Goal: Task Accomplishment & Management: Use online tool/utility

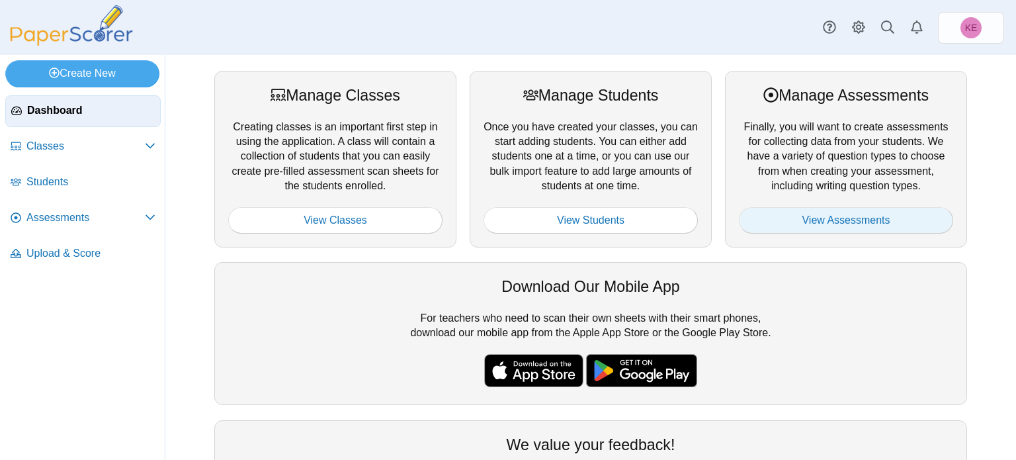
click at [801, 218] on link "View Assessments" at bounding box center [846, 220] width 214 height 26
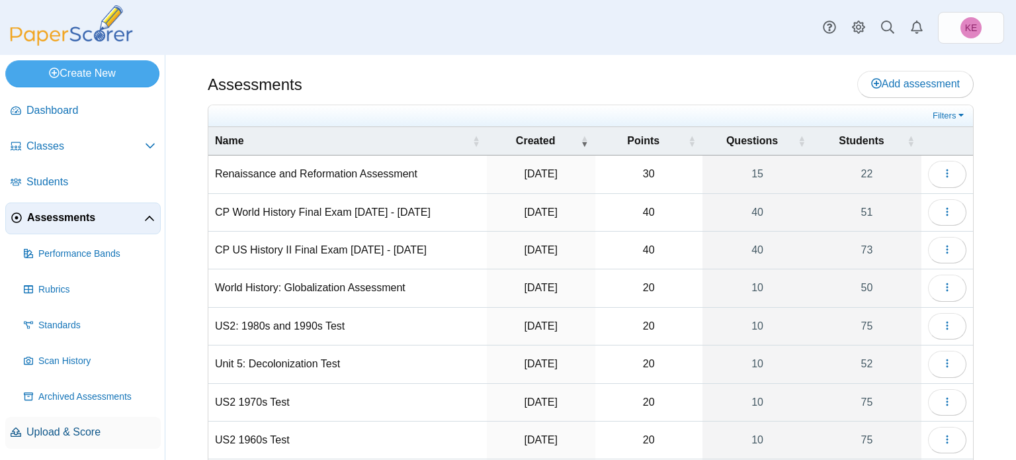
click at [52, 425] on span "Upload & Score" at bounding box center [90, 432] width 129 height 15
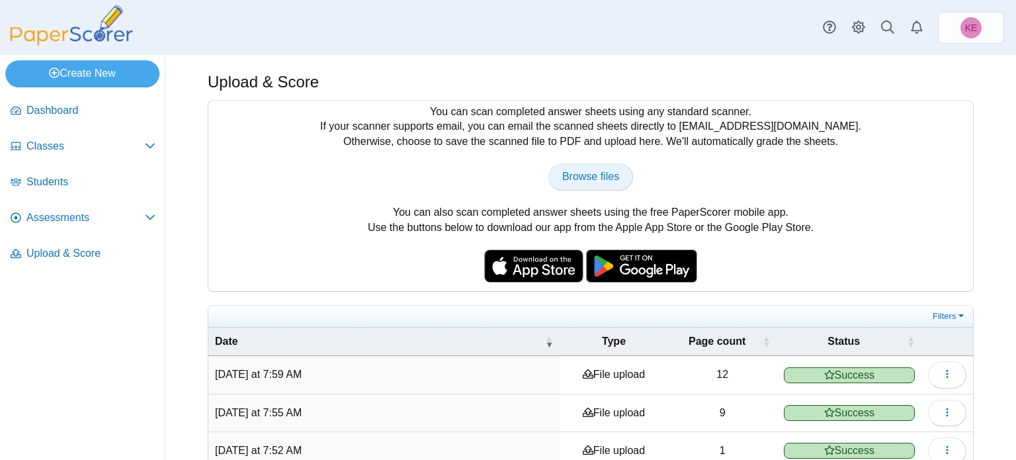
click at [573, 172] on span "Browse files" at bounding box center [590, 176] width 57 height 11
click at [565, 175] on span "Browse files" at bounding box center [590, 176] width 57 height 11
type input "**********"
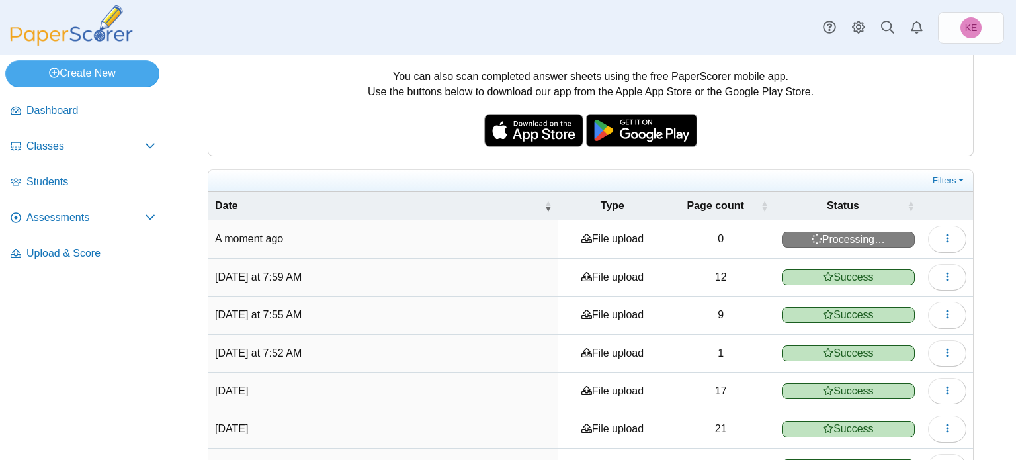
scroll to position [147, 0]
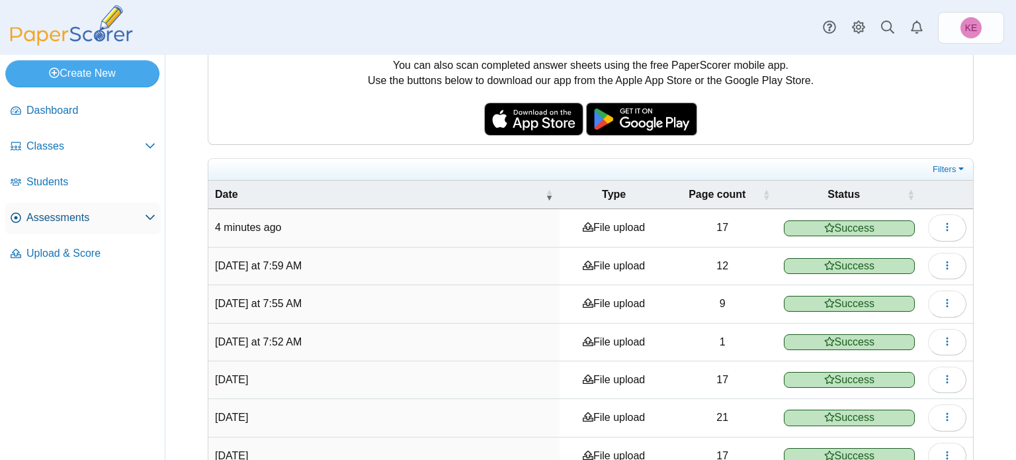
click at [80, 206] on link "Assessments" at bounding box center [82, 218] width 155 height 32
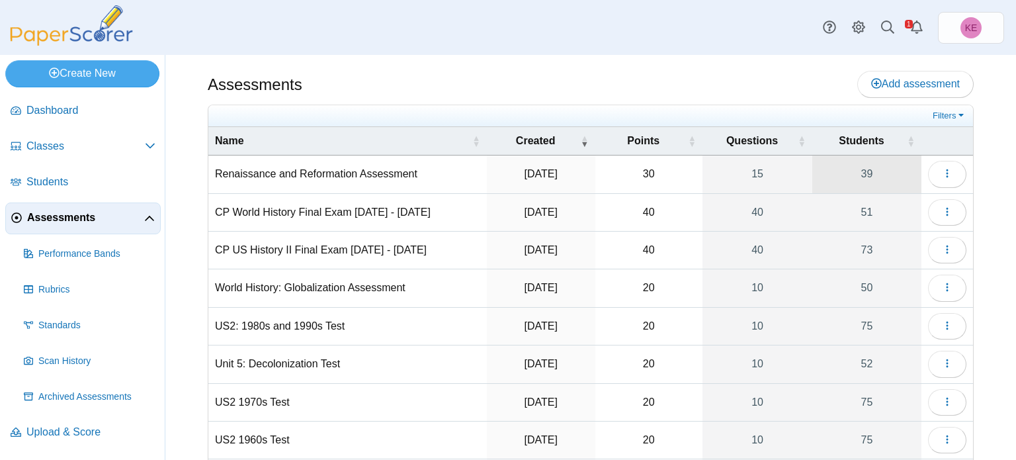
click at [869, 180] on link "39" at bounding box center [867, 173] width 109 height 37
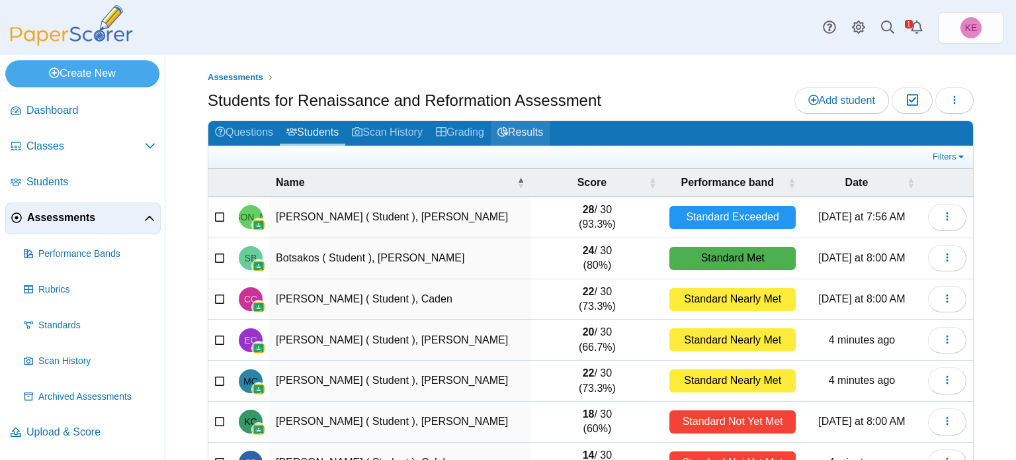
click at [528, 134] on link "Results" at bounding box center [520, 133] width 59 height 24
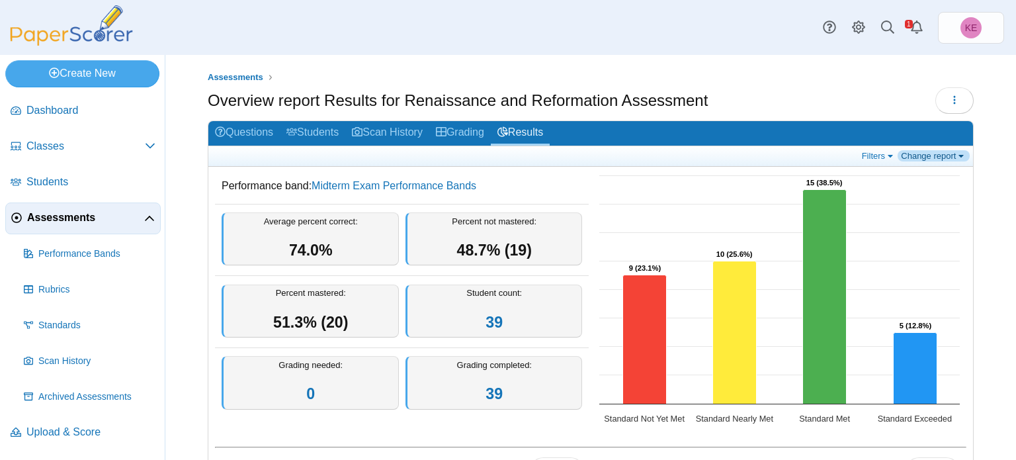
click at [930, 150] on link "Change report" at bounding box center [934, 155] width 72 height 11
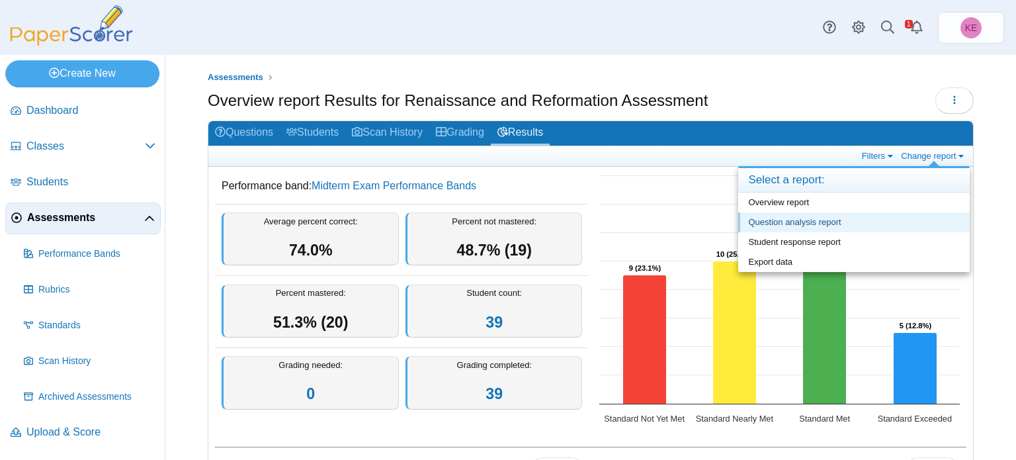
click at [871, 223] on link "Question analysis report" at bounding box center [854, 222] width 232 height 20
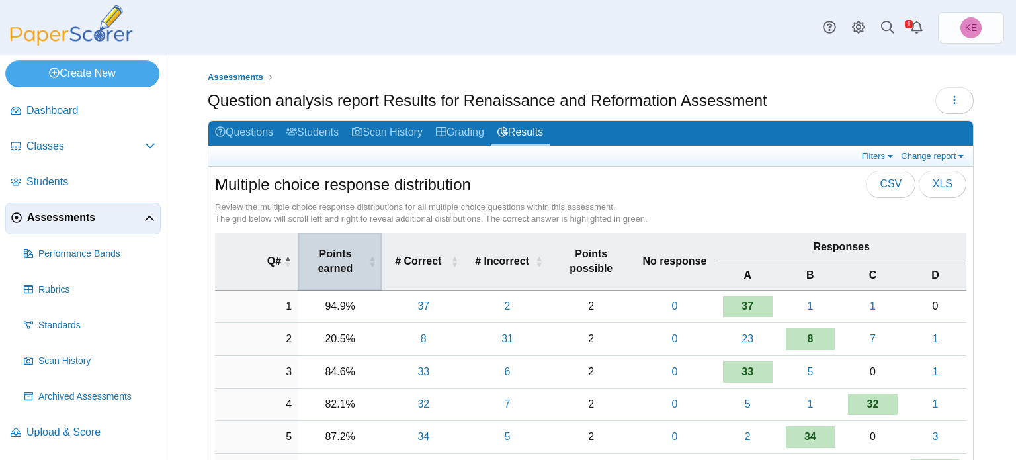
click at [333, 270] on span "Points earned" at bounding box center [335, 262] width 61 height 30
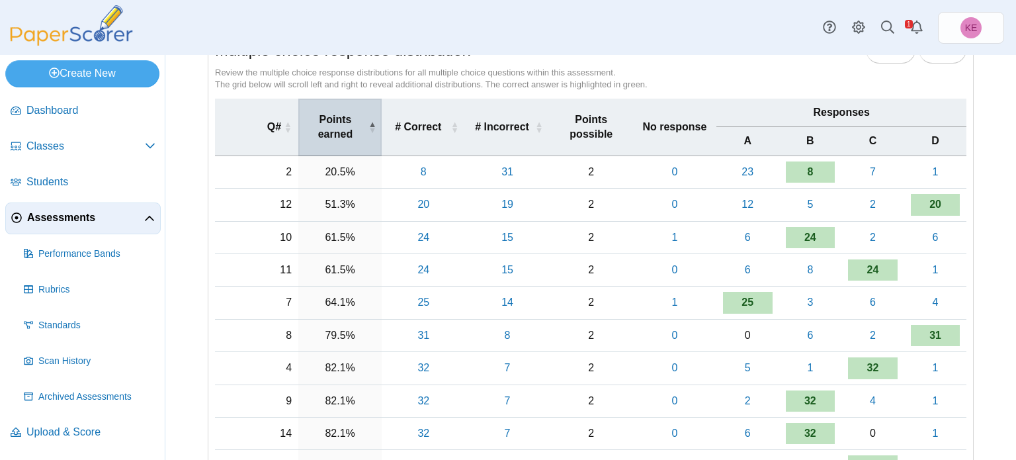
scroll to position [140, 0]
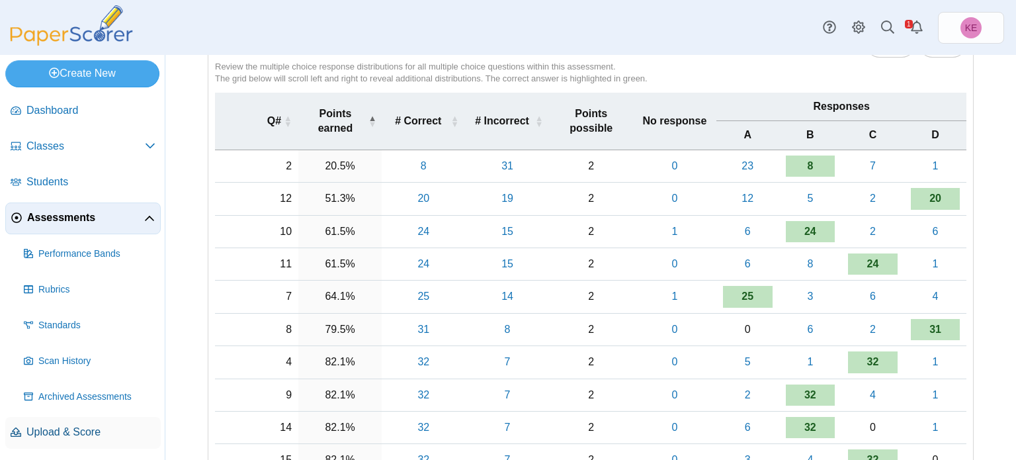
click at [62, 425] on span "Upload & Score" at bounding box center [90, 432] width 129 height 15
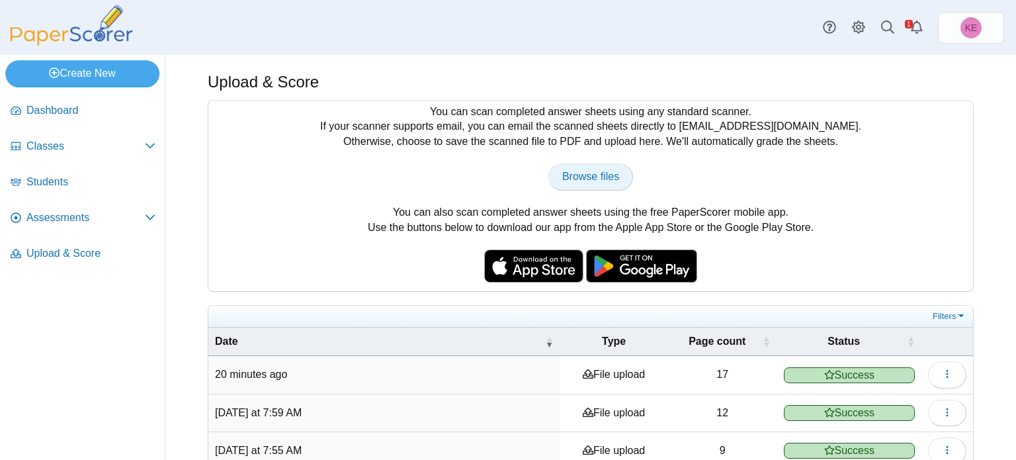
click at [597, 173] on span "Browse files" at bounding box center [590, 176] width 57 height 11
type input "**********"
click at [112, 222] on span "Assessments" at bounding box center [85, 217] width 118 height 15
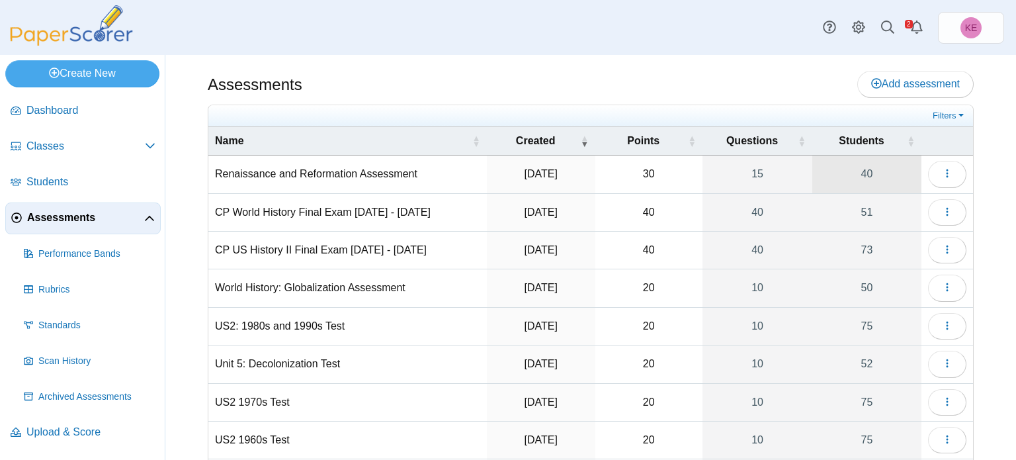
click at [877, 180] on link "40" at bounding box center [867, 173] width 109 height 37
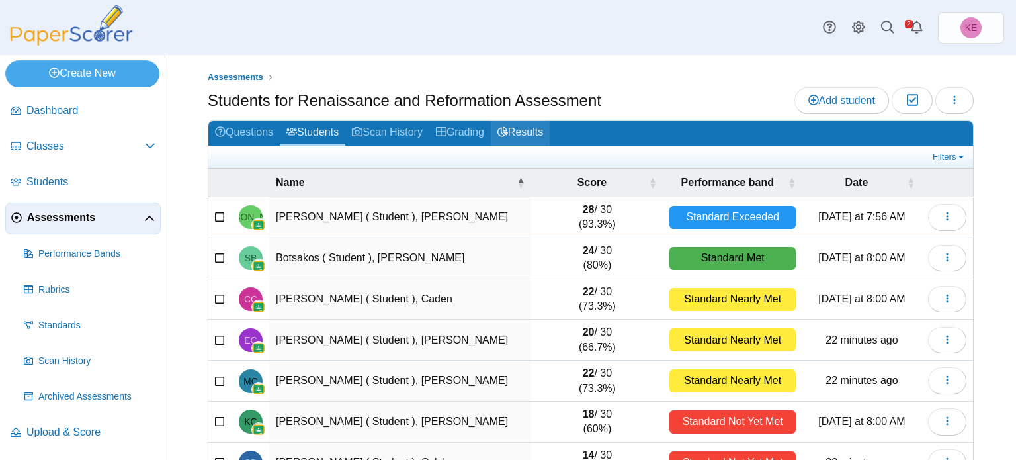
click at [514, 140] on link "Results" at bounding box center [520, 133] width 59 height 24
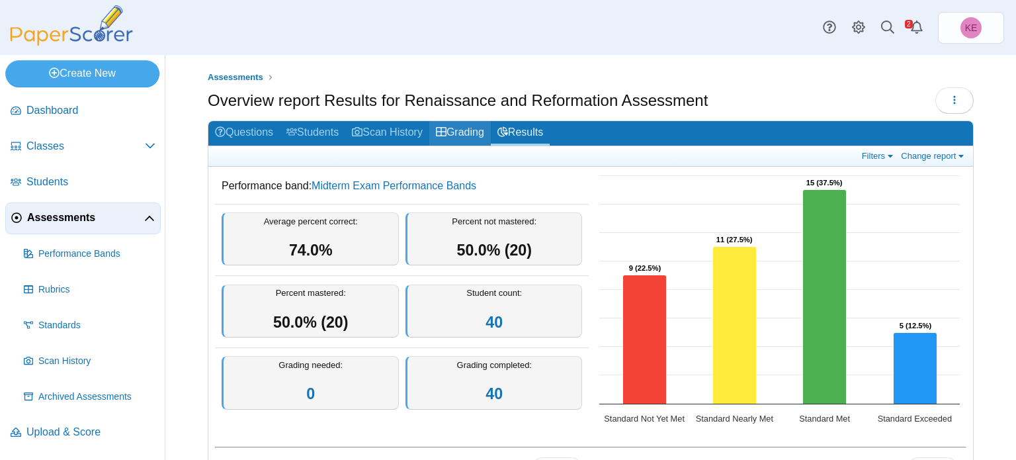
click at [447, 136] on icon at bounding box center [441, 131] width 11 height 11
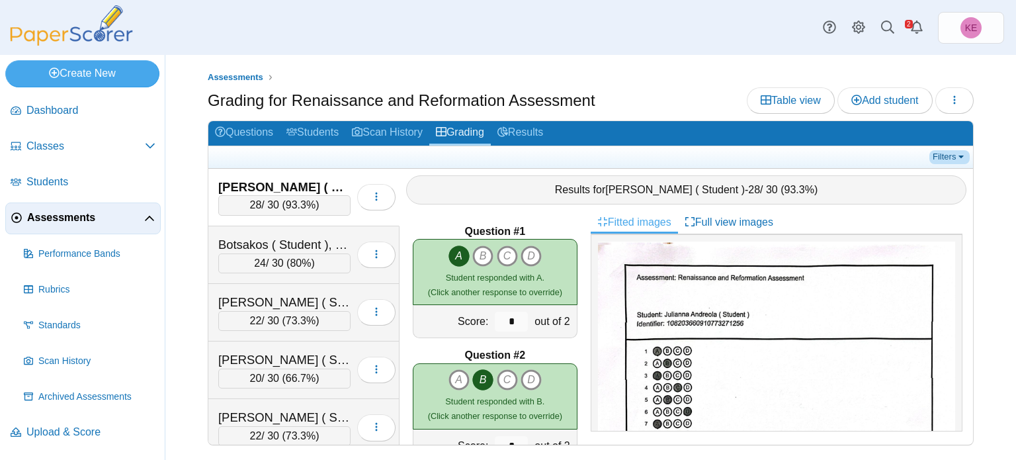
click at [949, 155] on link "Filters" at bounding box center [950, 156] width 40 height 13
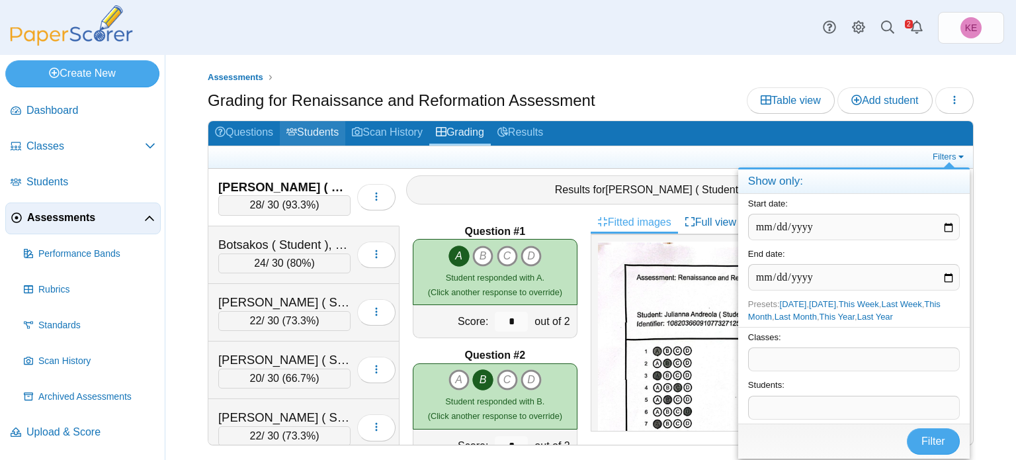
click at [288, 134] on link "Students" at bounding box center [313, 133] width 66 height 24
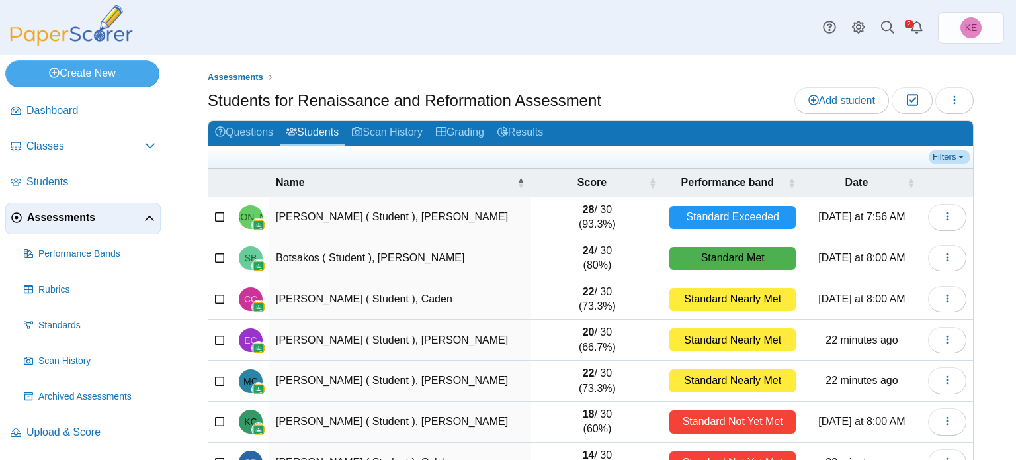
click at [957, 159] on link "Filters" at bounding box center [950, 156] width 40 height 13
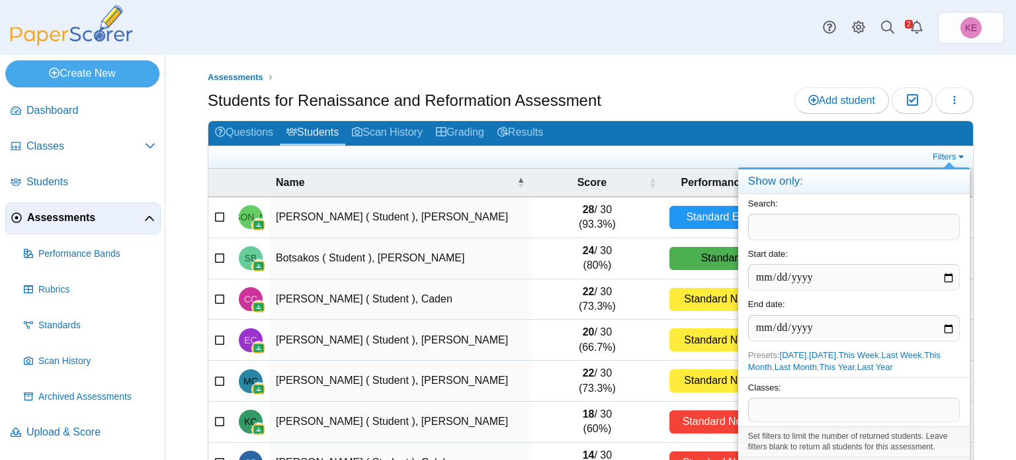
click at [771, 418] on span at bounding box center [854, 409] width 210 height 22
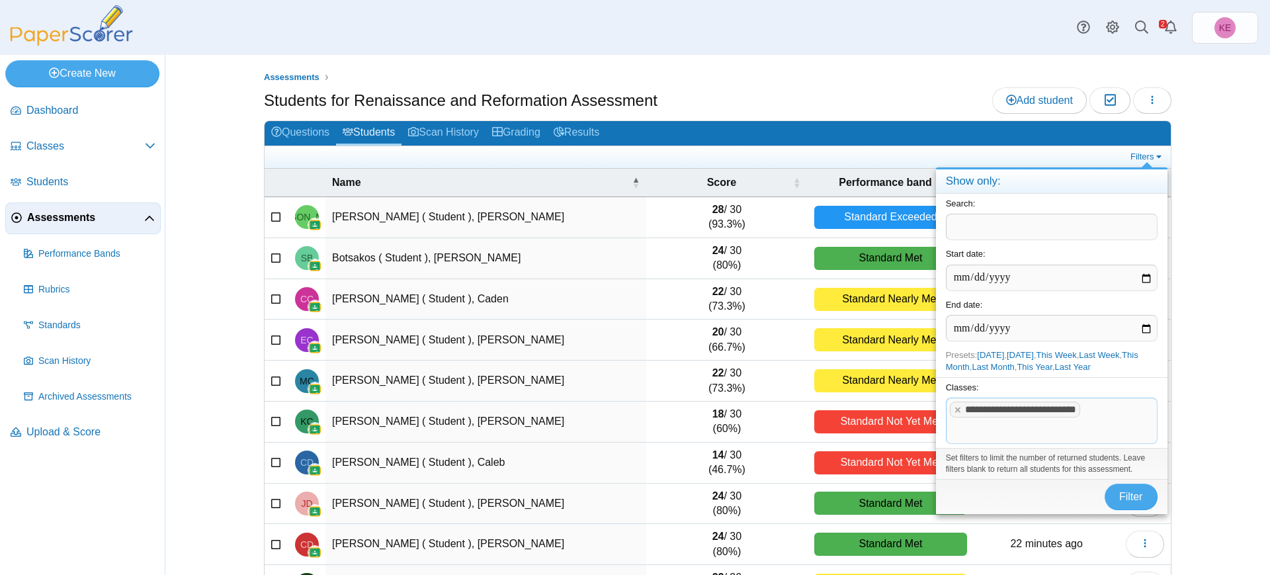
drag, startPoint x: 809, startPoint y: 380, endPoint x: 1016, endPoint y: 14, distance: 420.7
click at [1016, 459] on button "Filter" at bounding box center [1131, 497] width 53 height 26
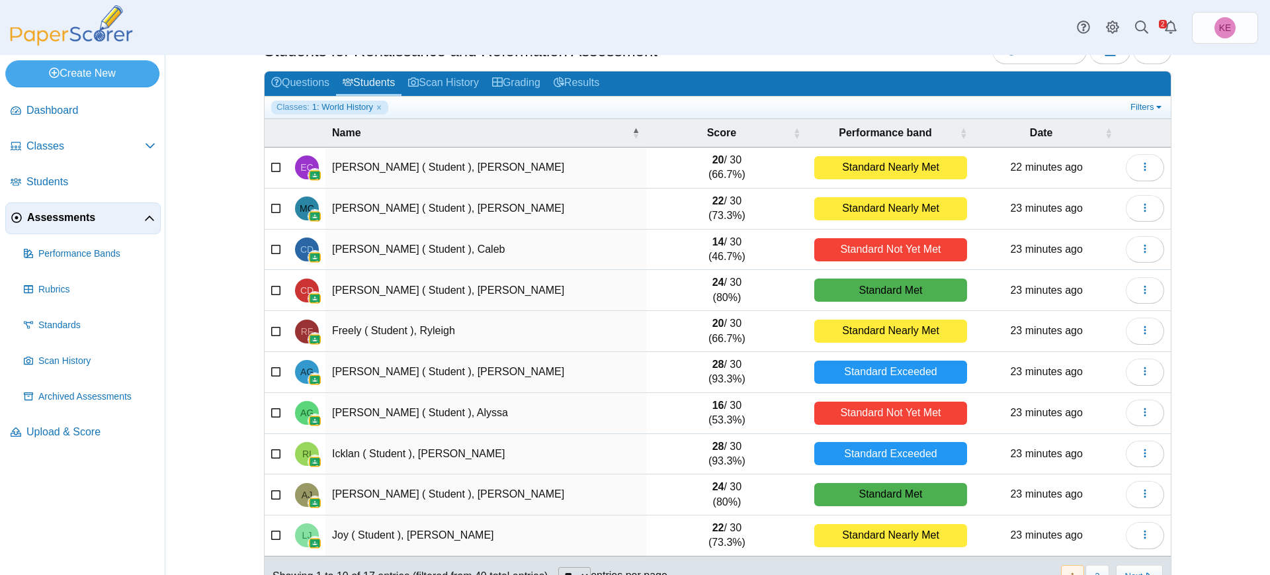
scroll to position [85, 0]
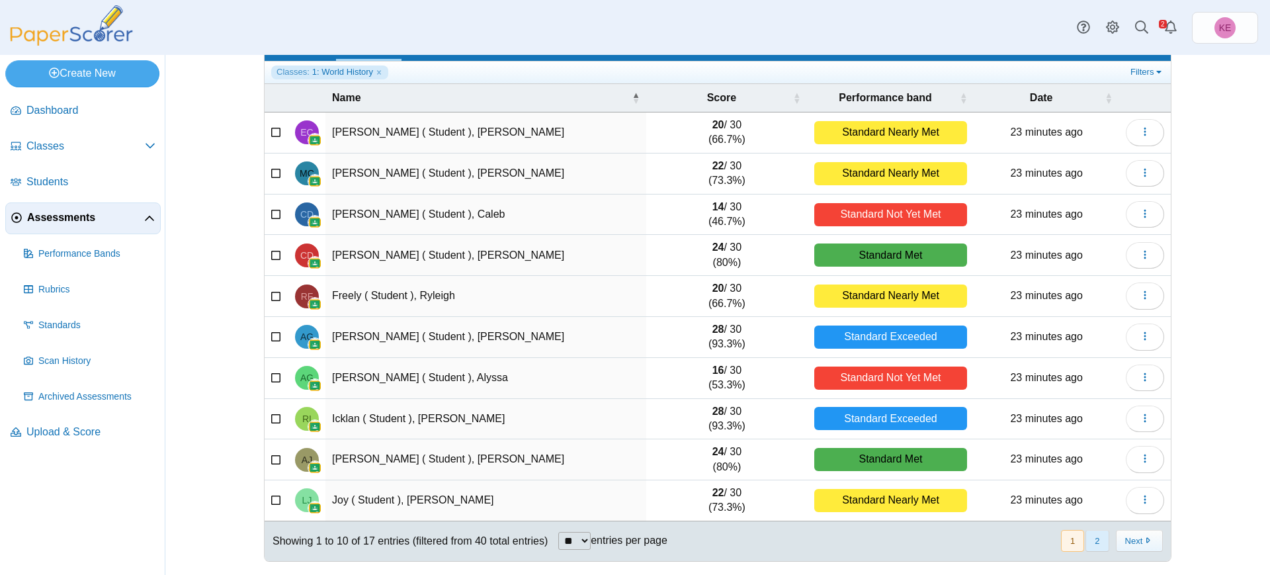
click at [1099, 541] on button "2" at bounding box center [1097, 541] width 23 height 22
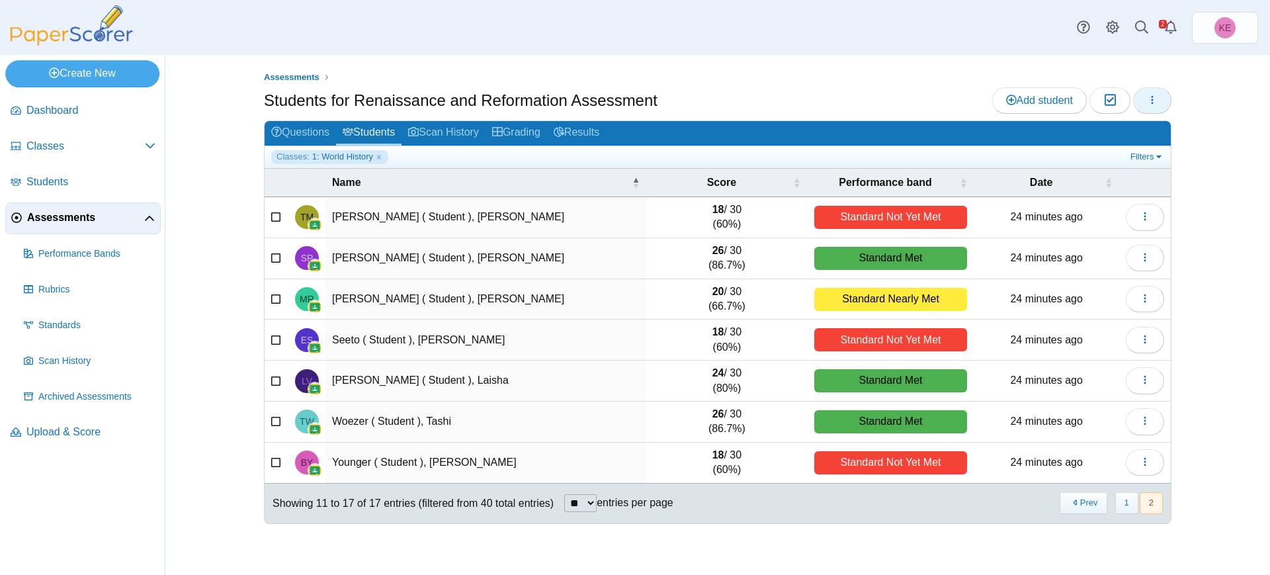
click at [1155, 100] on icon "button" at bounding box center [1152, 100] width 11 height 11
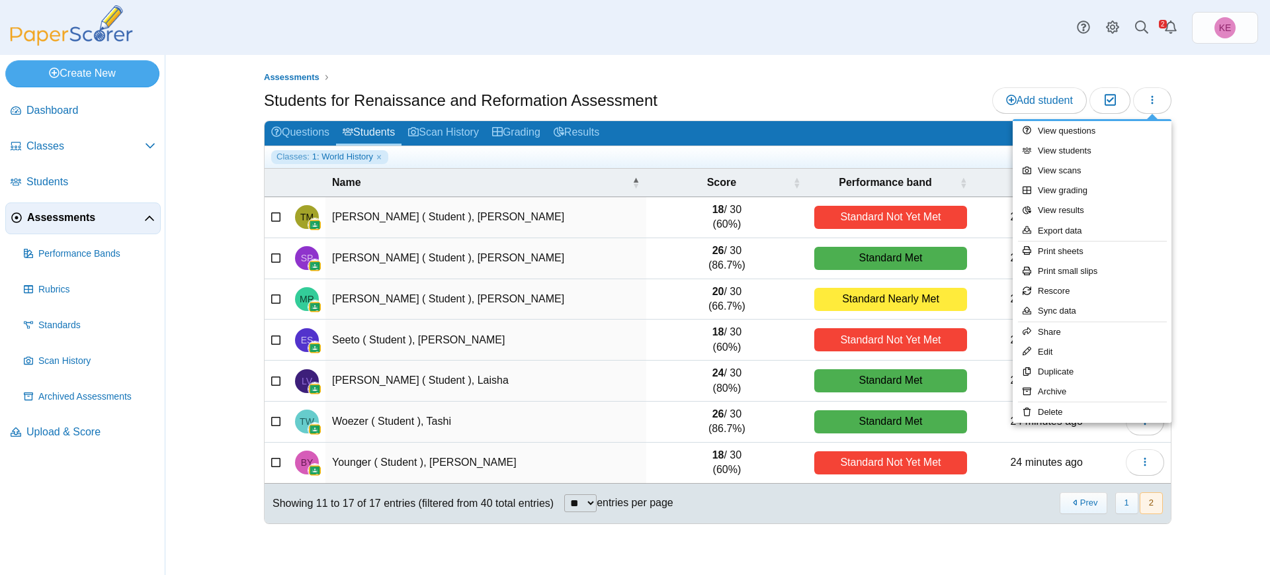
click at [886, 103] on div "Students for Renaissance and Reformation Assessment Add student Moderation 0" at bounding box center [718, 102] width 908 height 30
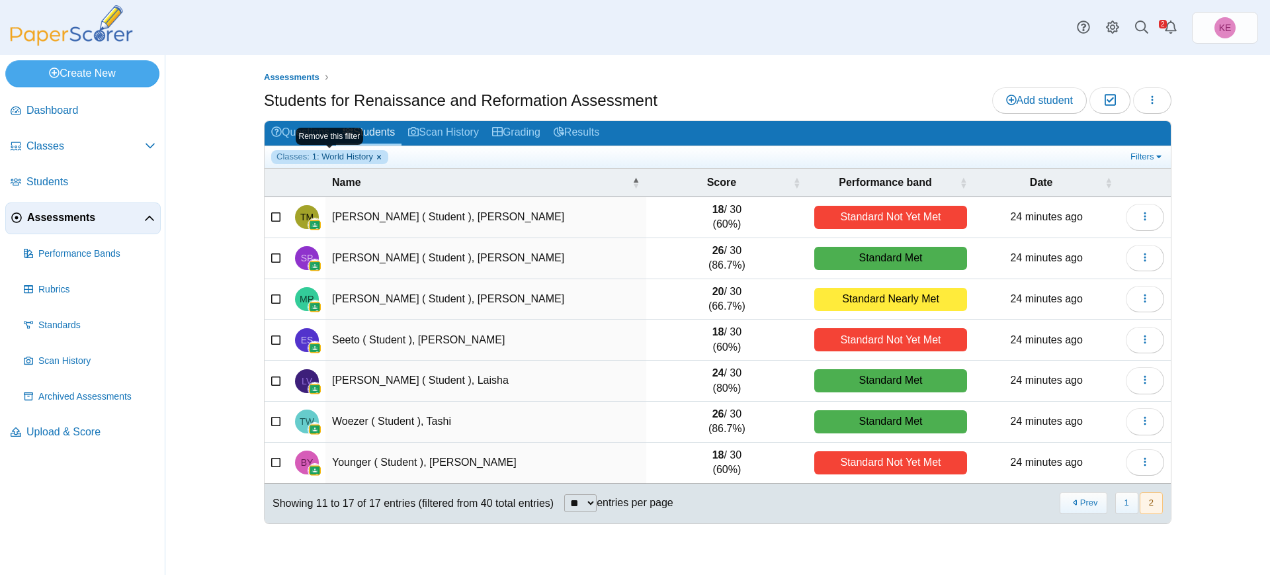
click at [377, 156] on link "Classes: 1: World History" at bounding box center [329, 156] width 117 height 13
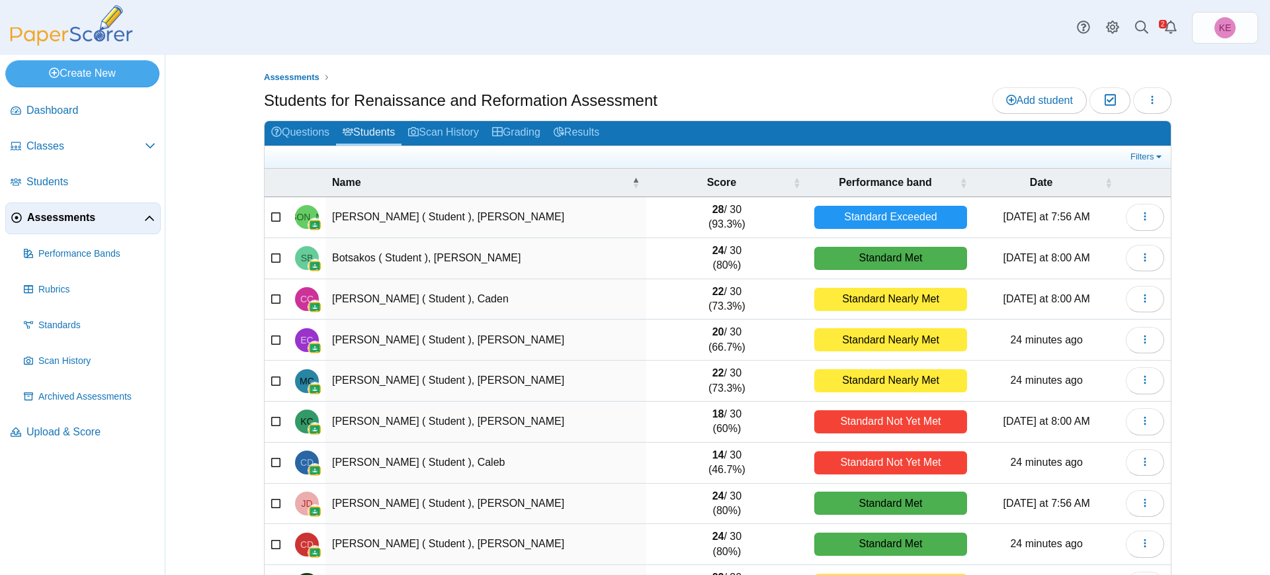
scroll to position [85, 0]
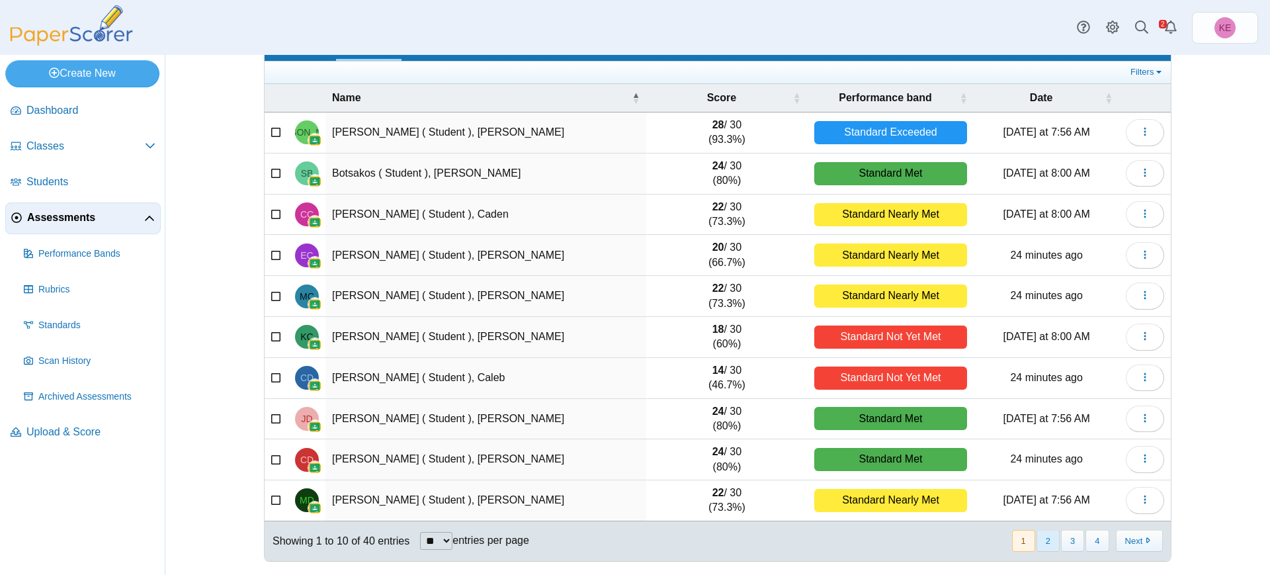
click at [1041, 534] on button "2" at bounding box center [1048, 541] width 23 height 22
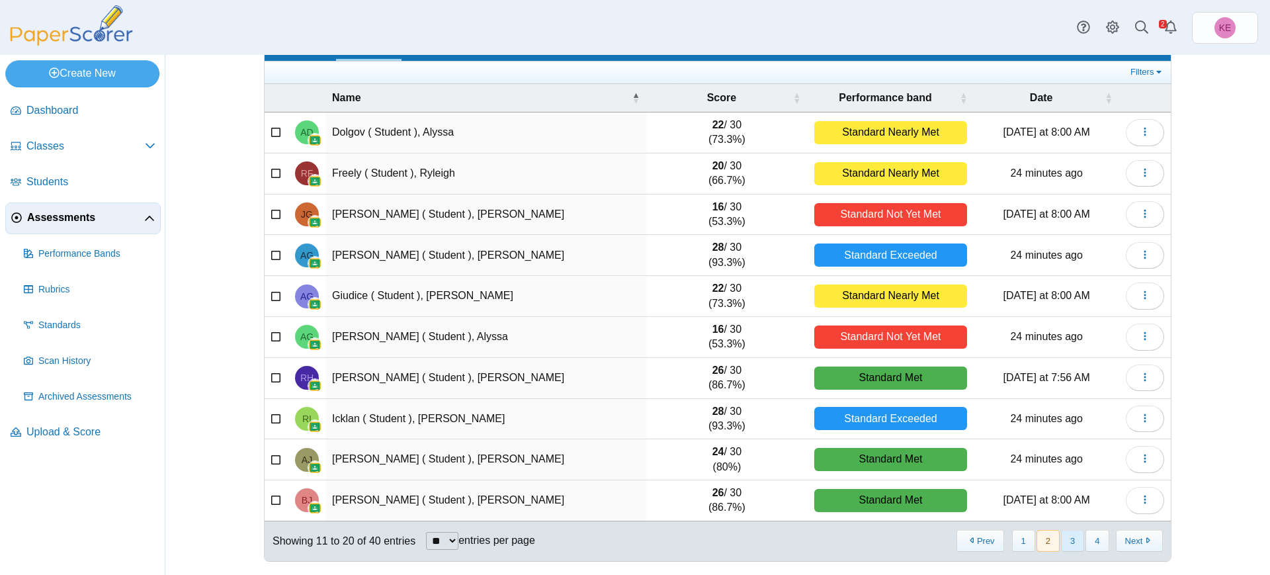
click at [1070, 537] on button "3" at bounding box center [1072, 541] width 23 height 22
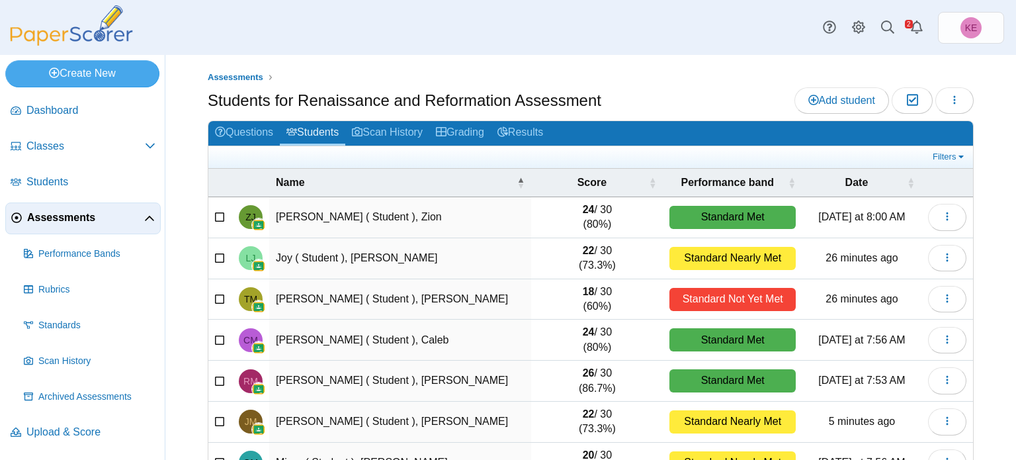
scroll to position [196, 0]
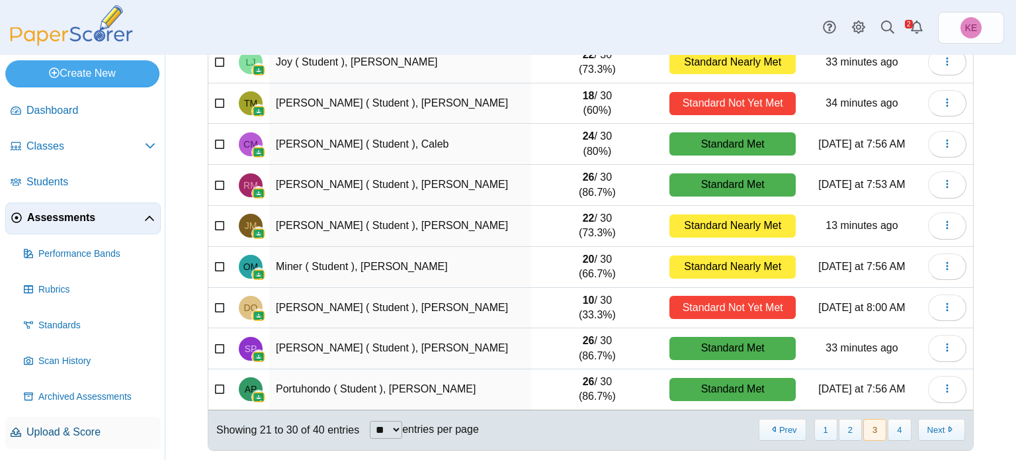
click at [81, 428] on span "Upload & Score" at bounding box center [90, 432] width 129 height 15
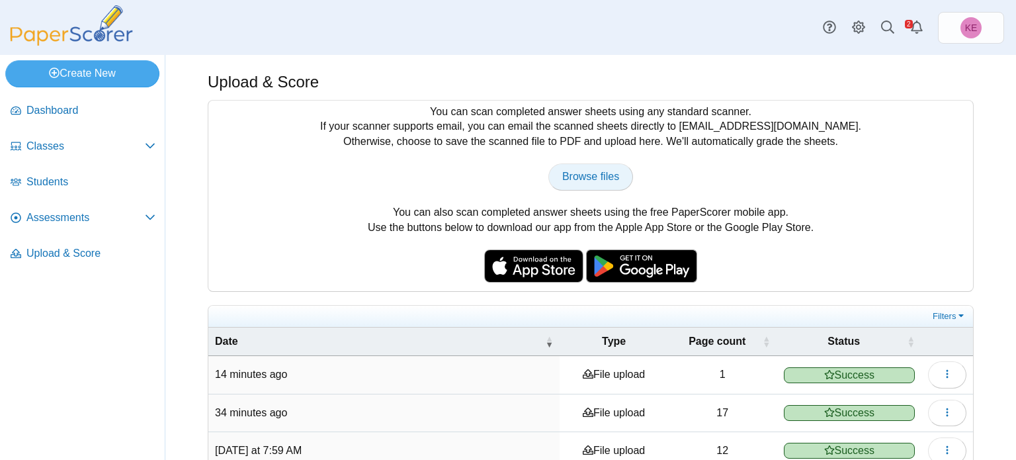
click at [584, 186] on link "Browse files" at bounding box center [591, 176] width 85 height 26
type input "**********"
click at [47, 231] on link "Assessments" at bounding box center [82, 218] width 155 height 32
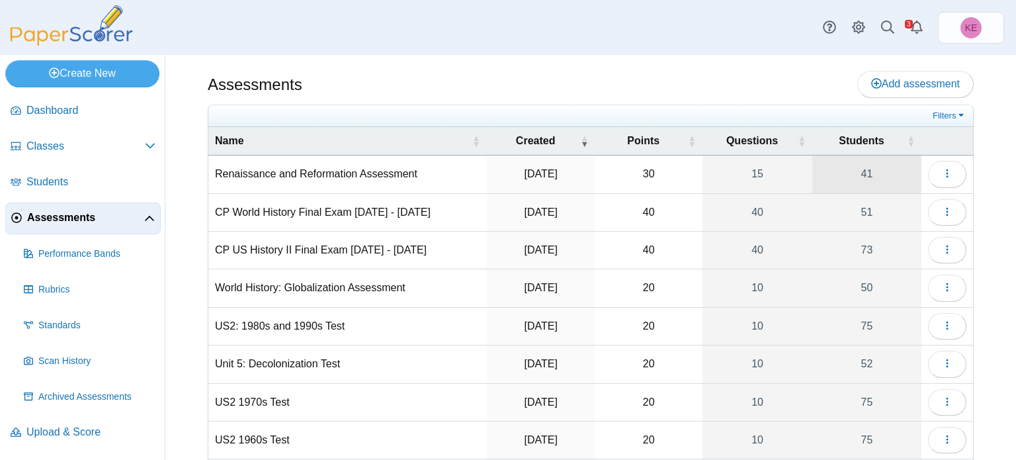
click at [864, 180] on link "41" at bounding box center [867, 173] width 109 height 37
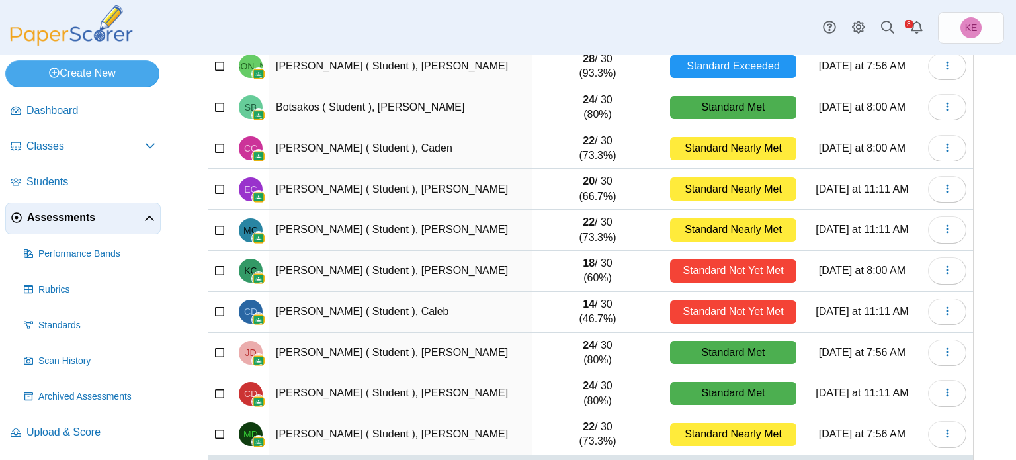
scroll to position [196, 0]
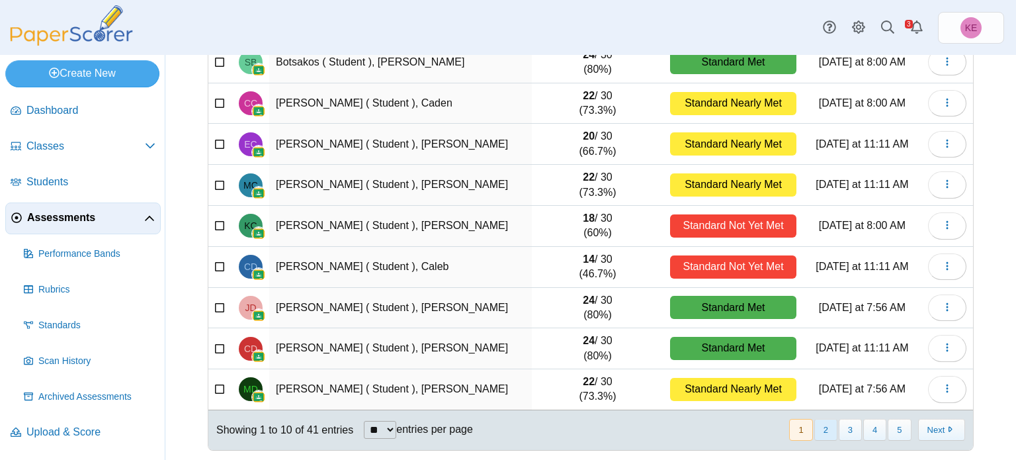
click at [830, 426] on button "2" at bounding box center [825, 430] width 23 height 22
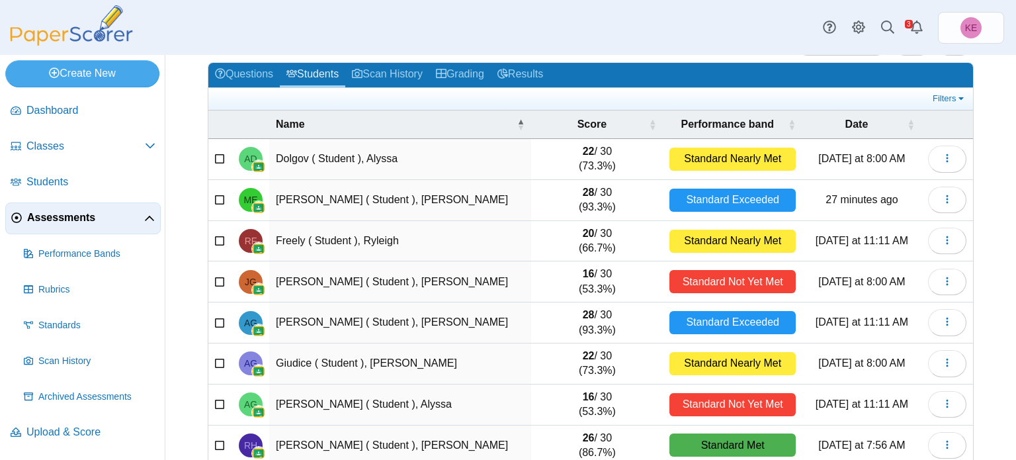
scroll to position [0, 0]
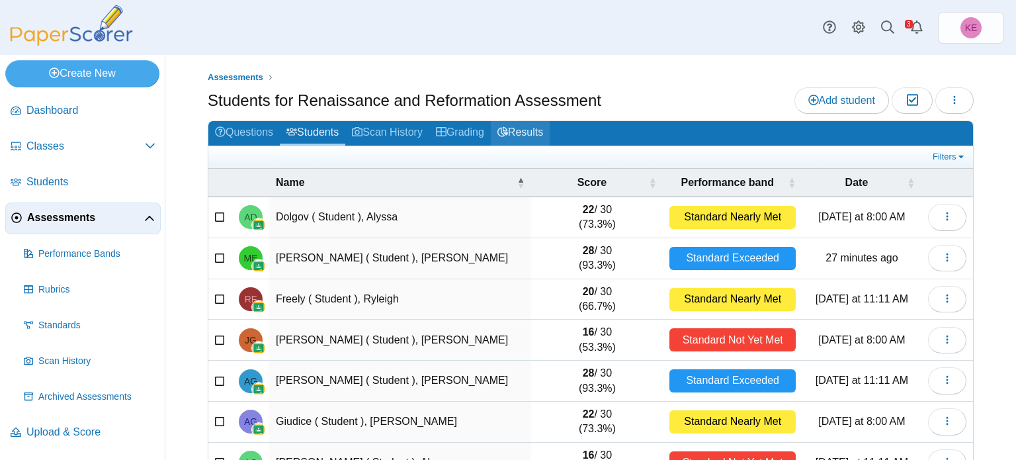
click at [547, 121] on link "Results" at bounding box center [520, 133] width 59 height 24
